Goal: Transaction & Acquisition: Obtain resource

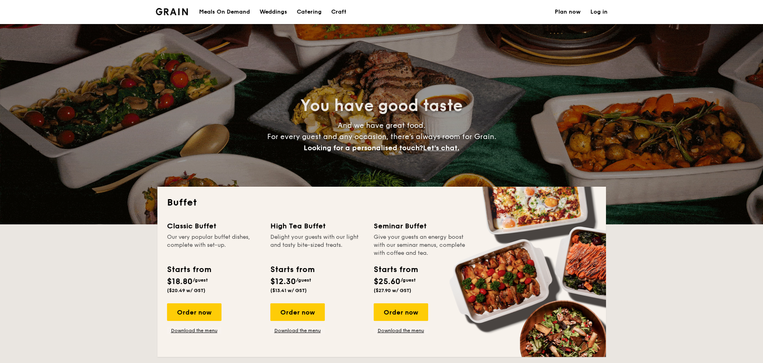
select select
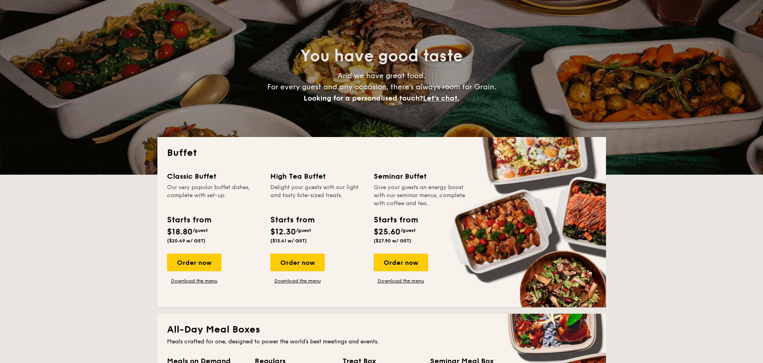
scroll to position [60, 0]
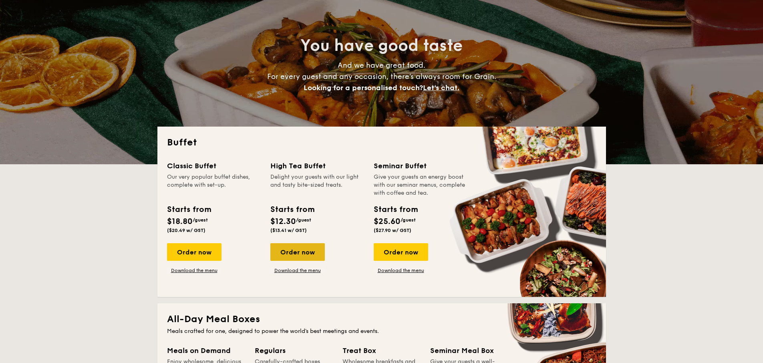
click at [300, 248] on div "Order now" at bounding box center [297, 252] width 54 height 18
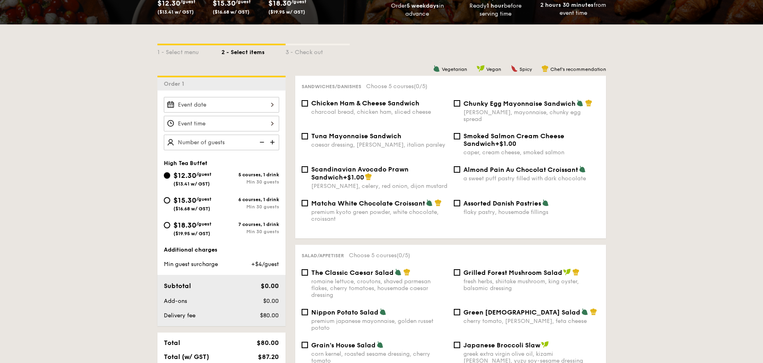
scroll to position [155, 0]
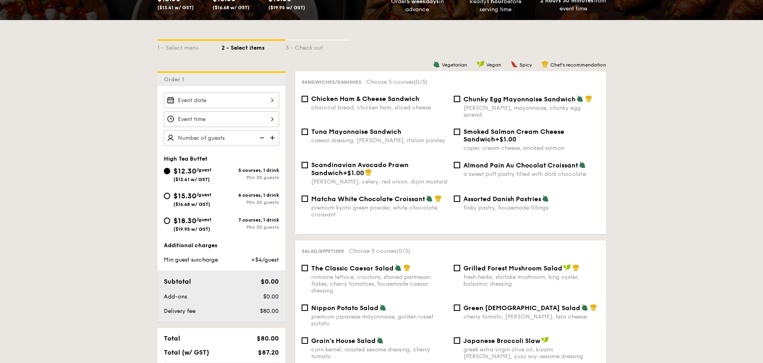
drag, startPoint x: 278, startPoint y: 202, endPoint x: 228, endPoint y: 183, distance: 53.4
click at [203, 174] on div "$12.30 /guest ($13.41 w/ GST) 5 courses, 1 drink Min 30 guests $15.30 /guest ($…" at bounding box center [222, 202] width 122 height 75
click at [235, 187] on div "$12.30 /guest ($13.41 w/ GST) 5 courses, 1 drink Min 30 guests" at bounding box center [222, 176] width 122 height 22
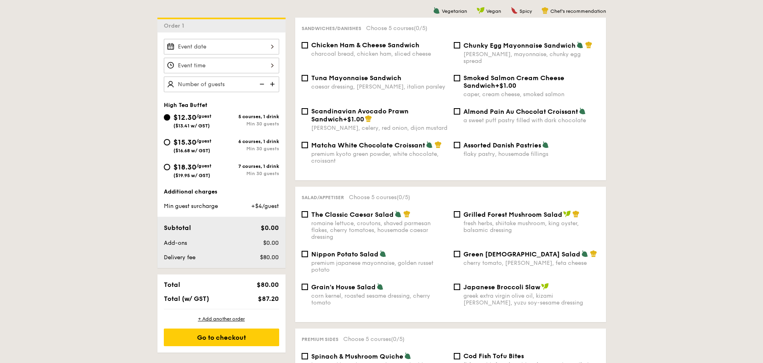
scroll to position [208, 0]
click at [523, 54] on div "dijon mustard, mayonnaise, chunky egg spread" at bounding box center [531, 58] width 136 height 14
click at [460, 49] on input "Chunky Egg Mayonnaise Sandwich dijon mustard, mayonnaise, chunky egg spread" at bounding box center [457, 45] width 6 height 6
checkbox input "true"
click at [390, 223] on div "romaine lettuce, croutons, shaved parmesan flakes, cherry tomatoes, housemade c…" at bounding box center [379, 230] width 136 height 20
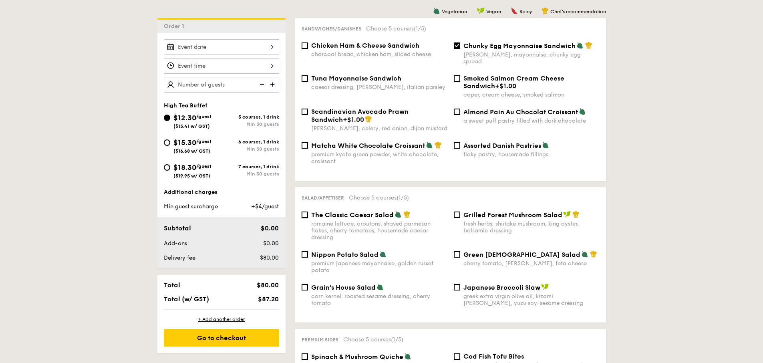
click at [308, 218] on input "The Classic Caesar Salad romaine lettuce, croutons, shaved parmesan flakes, che…" at bounding box center [305, 214] width 6 height 6
checkbox input "true"
click at [375, 54] on div "charcoal bread, chicken ham, sliced cheese" at bounding box center [379, 54] width 136 height 7
click at [308, 49] on input "Chicken Ham & Cheese Sandwich charcoal bread, chicken ham, sliced cheese" at bounding box center [305, 45] width 6 height 6
checkbox input "true"
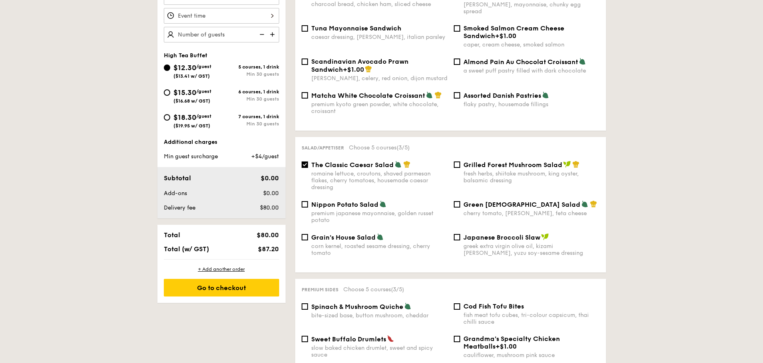
scroll to position [417, 0]
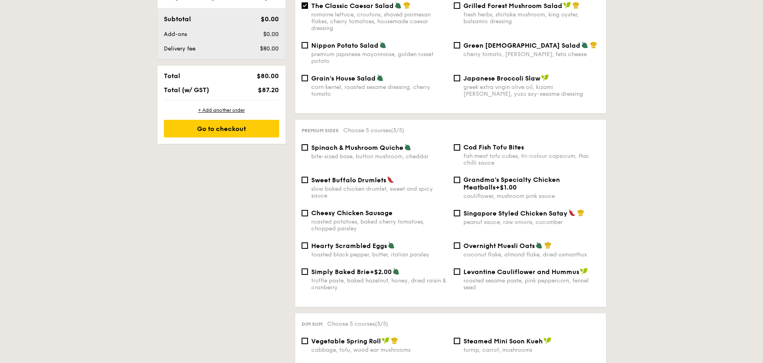
click at [495, 153] on div "fish meat tofu cubes, tri-colour capsicum, thai chilli sauce" at bounding box center [531, 160] width 136 height 14
click at [460, 150] on input "Cod Fish Tofu Bites fish meat tofu cubes, tri-colour capsicum, thai chilli sauce" at bounding box center [457, 147] width 6 height 6
checkbox input "true"
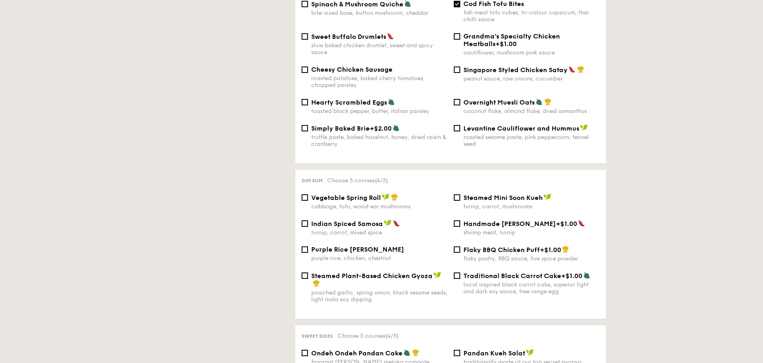
scroll to position [561, 0]
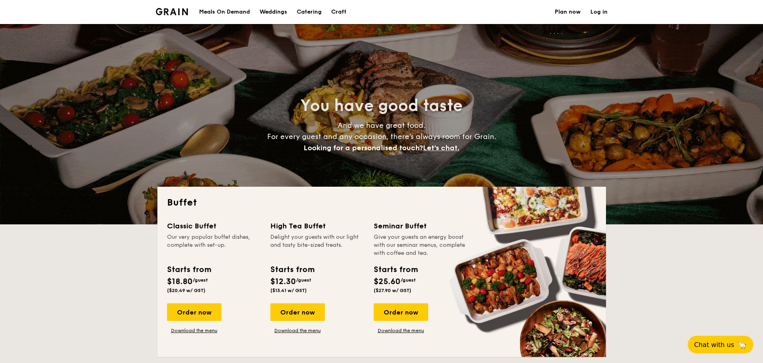
select select
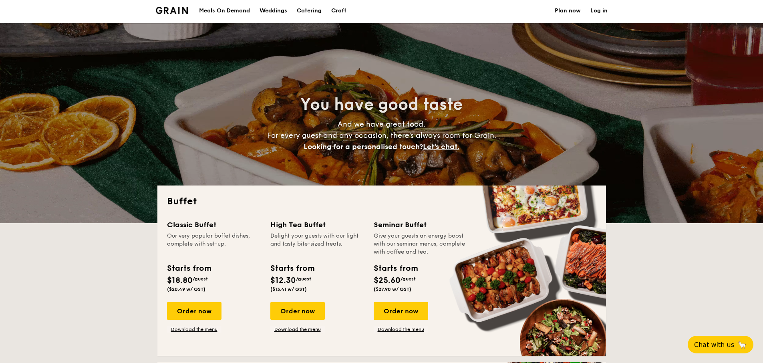
scroll to position [2, 0]
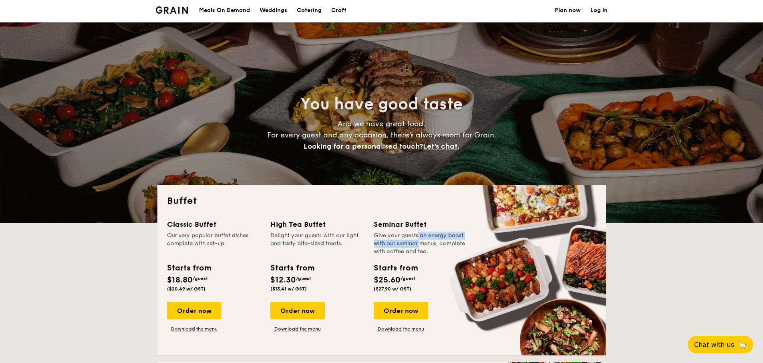
click at [401, 244] on div "Give your guests an energy boost with our seminar menus, complete with coffee a…" at bounding box center [421, 244] width 94 height 24
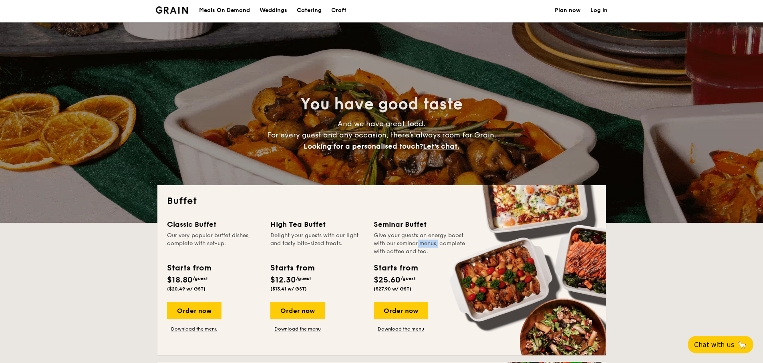
click at [401, 244] on div "Give your guests an energy boost with our seminar menus, complete with coffee a…" at bounding box center [421, 244] width 94 height 24
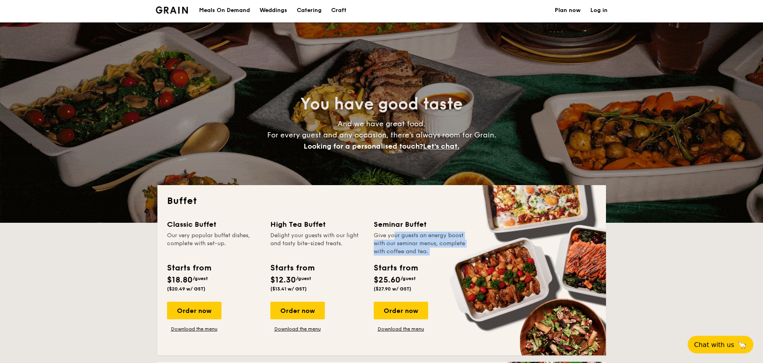
click at [401, 244] on div "Give your guests an energy boost with our seminar menus, complete with coffee a…" at bounding box center [421, 244] width 94 height 24
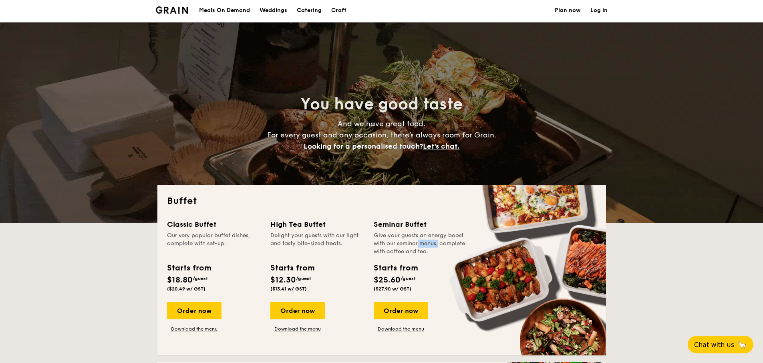
click at [401, 244] on div "Give your guests an energy boost with our seminar menus, complete with coffee a…" at bounding box center [421, 244] width 94 height 24
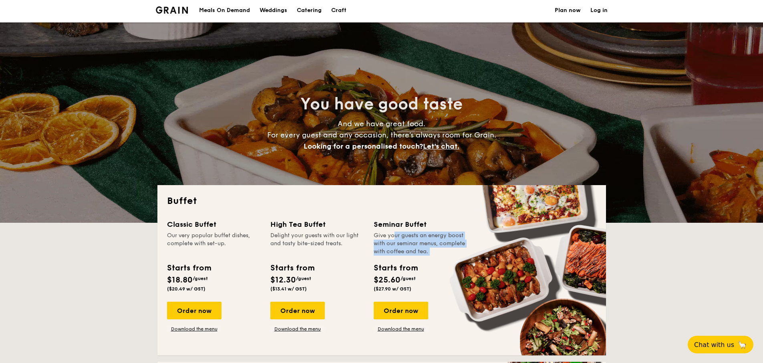
click at [401, 244] on div "Give your guests an energy boost with our seminar menus, complete with coffee a…" at bounding box center [421, 244] width 94 height 24
click at [331, 238] on div "Delight your guests with our light and tasty bite-sized treats." at bounding box center [317, 244] width 94 height 24
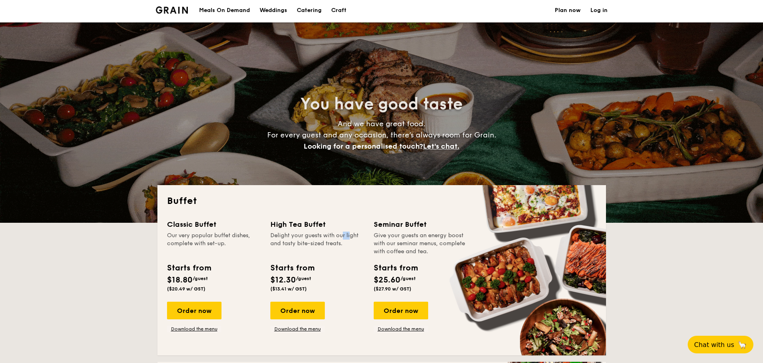
click at [331, 238] on div "Delight your guests with our light and tasty bite-sized treats." at bounding box center [317, 244] width 94 height 24
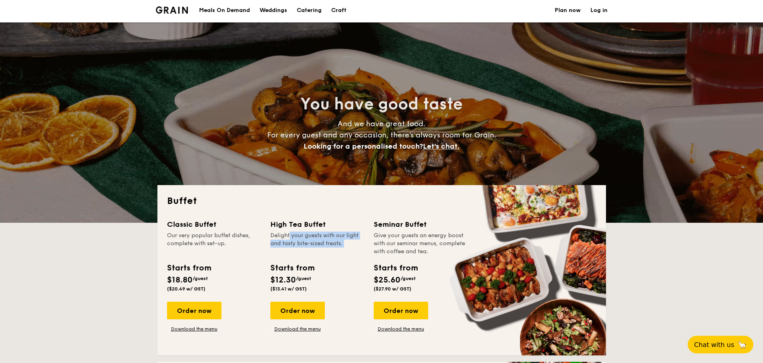
click at [331, 238] on div "Delight your guests with our light and tasty bite-sized treats." at bounding box center [317, 244] width 94 height 24
click at [330, 241] on div "Delight your guests with our light and tasty bite-sized treats." at bounding box center [317, 244] width 94 height 24
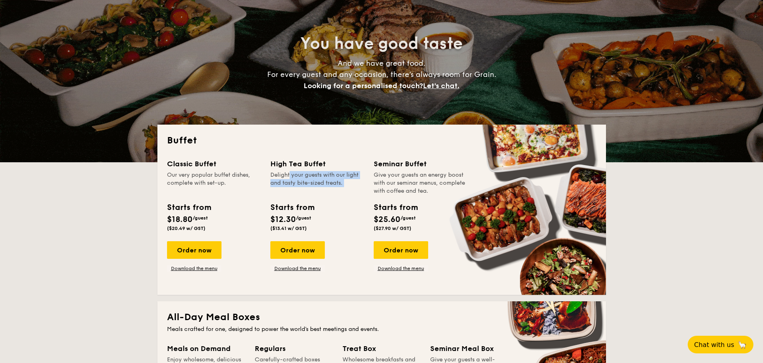
scroll to position [78, 0]
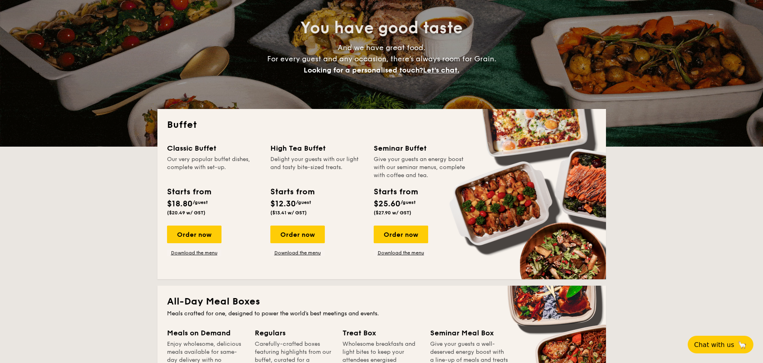
drag, startPoint x: 335, startPoint y: 275, endPoint x: 314, endPoint y: 263, distance: 24.7
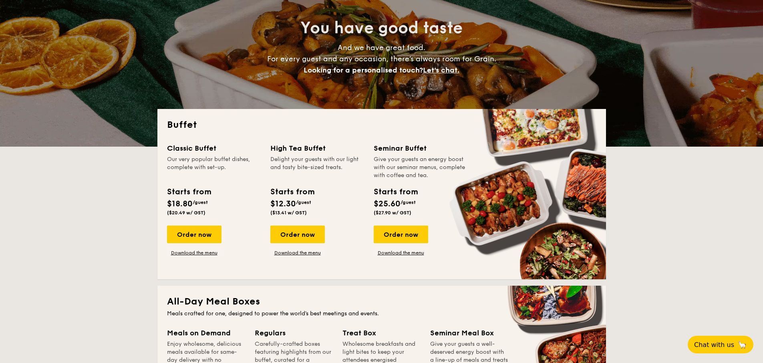
click at [314, 269] on div "Buffet Classic Buffet Our very popular buffet dishes, complete with set-up. Sta…" at bounding box center [381, 194] width 449 height 170
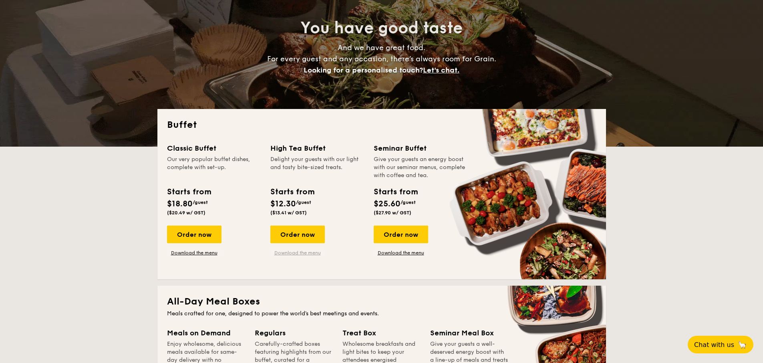
click at [314, 255] on link "Download the menu" at bounding box center [297, 253] width 54 height 6
